Goal: Task Accomplishment & Management: Use online tool/utility

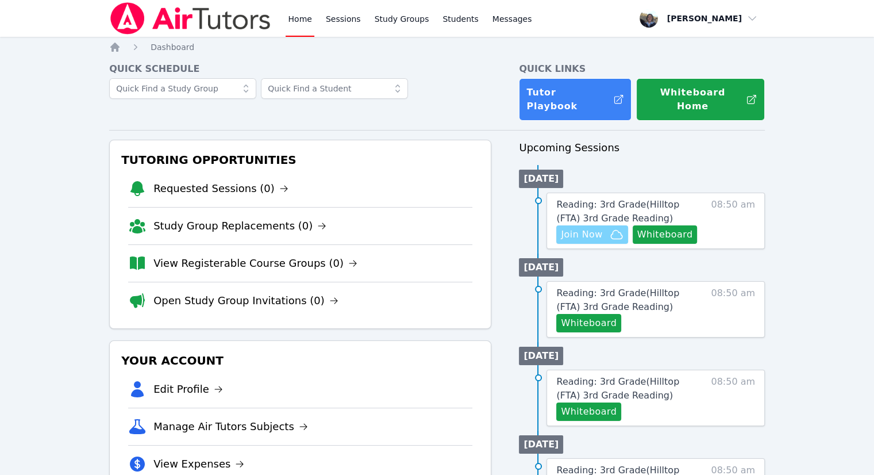
click at [582, 228] on span "Join Now" at bounding box center [581, 235] width 41 height 14
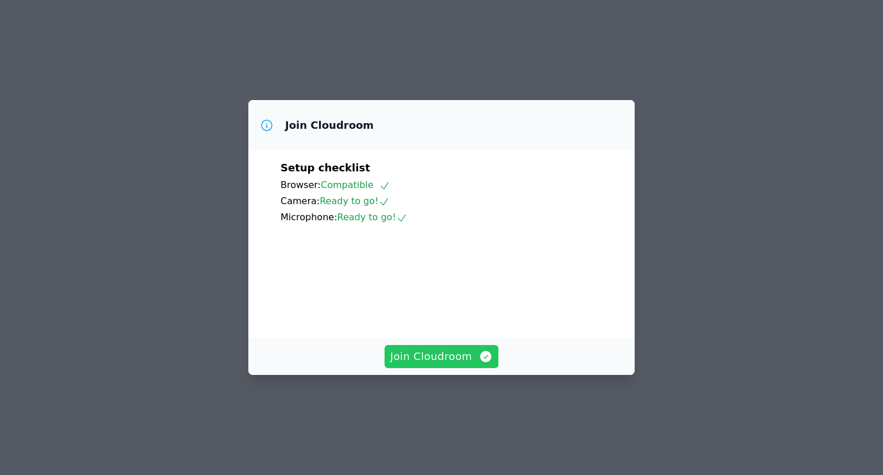
click at [441, 364] on span "Join Cloudroom" at bounding box center [441, 356] width 103 height 16
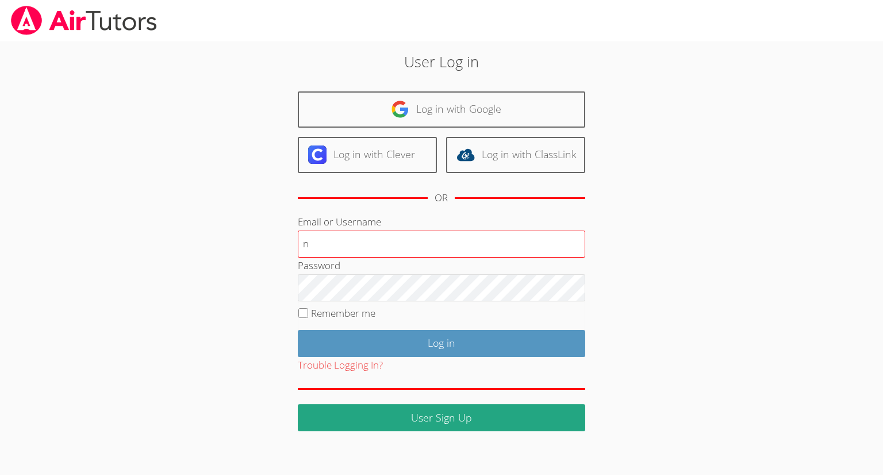
type input "nostubnnyl@gmail.com"
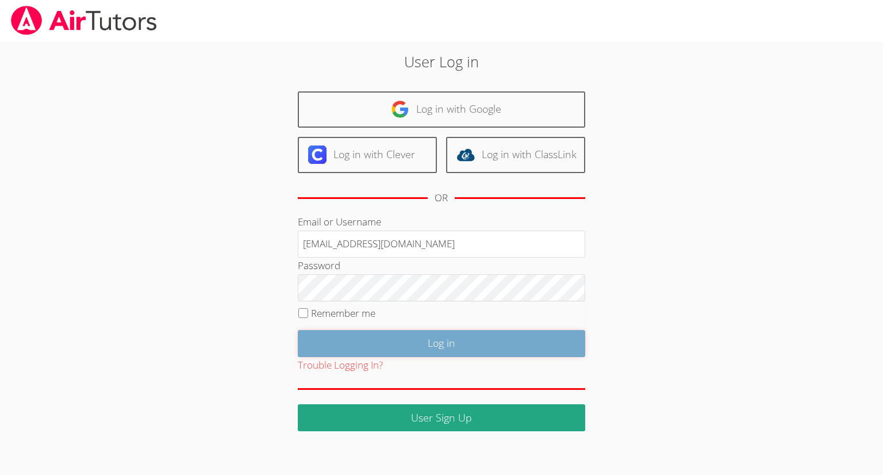
click at [442, 344] on input "Log in" at bounding box center [441, 343] width 287 height 27
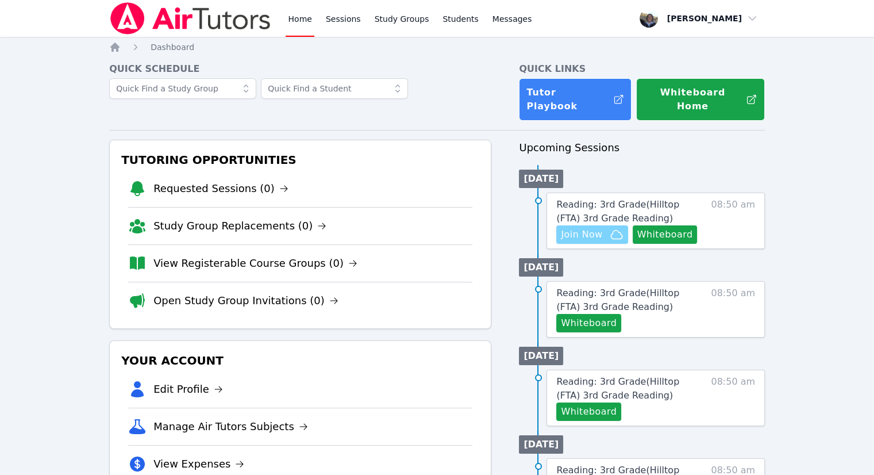
click at [592, 228] on span "Join Now" at bounding box center [581, 235] width 41 height 14
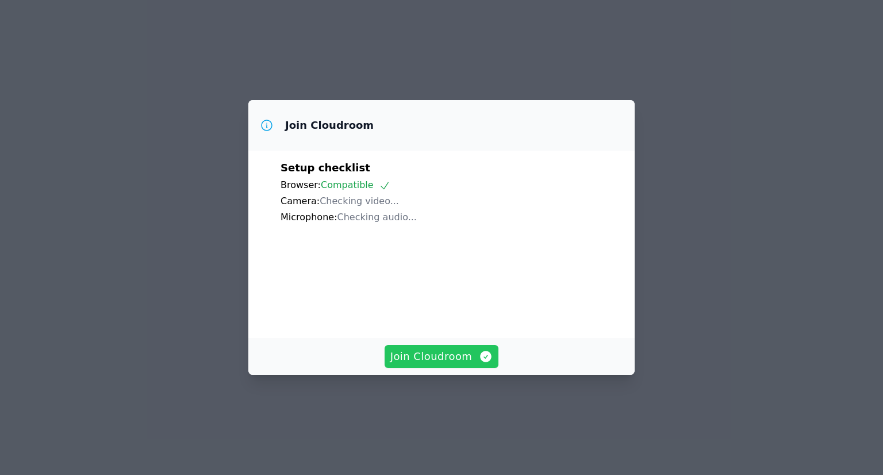
click at [447, 364] on span "Join Cloudroom" at bounding box center [441, 356] width 103 height 16
